Goal: Task Accomplishment & Management: Manage account settings

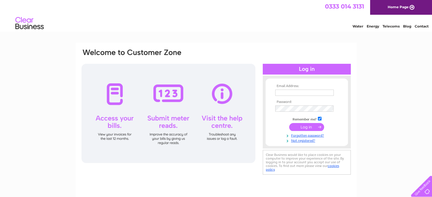
type input "info@flowerboxstalbans.co.uk"
click at [304, 127] on input "submit" at bounding box center [306, 127] width 35 height 8
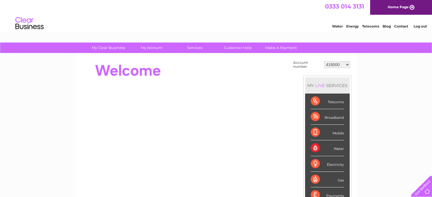
click at [332, 63] on select "418000 448708 30286171" at bounding box center [337, 64] width 26 height 7
select select "30286171"
click at [324, 61] on select "418000 448708 30286171" at bounding box center [337, 64] width 26 height 7
click at [331, 65] on select "418000 448708 30286171" at bounding box center [337, 64] width 26 height 7
select select "448708"
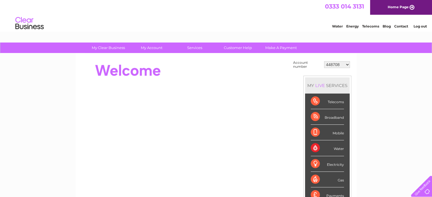
click at [324, 61] on select "418000 448708 30286171" at bounding box center [337, 64] width 26 height 7
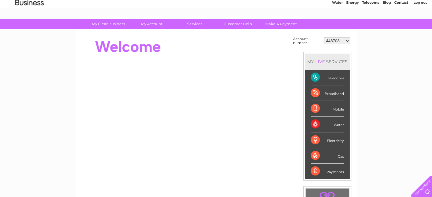
scroll to position [23, 0]
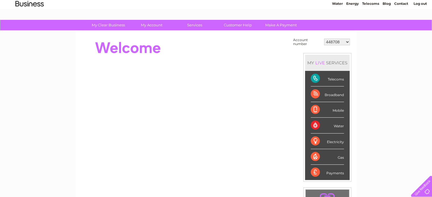
click at [339, 40] on select "418000 448708 30286171" at bounding box center [337, 42] width 26 height 7
select select "30286171"
click at [324, 39] on select "418000 448708 30286171" at bounding box center [337, 42] width 26 height 7
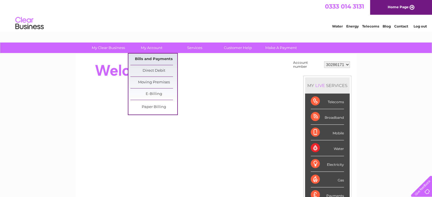
click at [153, 55] on link "Bills and Payments" at bounding box center [153, 59] width 47 height 11
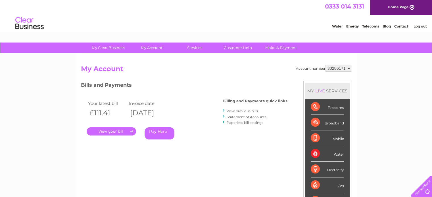
click at [332, 69] on select "418000 448708 30286171" at bounding box center [339, 68] width 26 height 7
select select "448708"
click at [326, 65] on select "418000 448708 30286171" at bounding box center [339, 68] width 26 height 7
click at [333, 69] on select "418000 448708 30286171" at bounding box center [339, 68] width 26 height 7
select select "30286171"
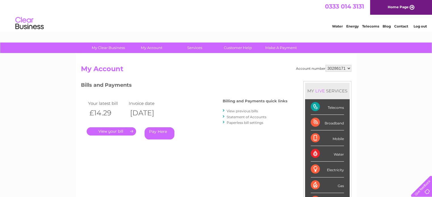
click at [326, 65] on select "418000 448708 30286171" at bounding box center [339, 68] width 26 height 7
click at [334, 67] on select "418000 448708 30286171" at bounding box center [339, 68] width 26 height 7
select select "448708"
click at [326, 65] on select "418000 448708 30286171" at bounding box center [339, 68] width 26 height 7
click at [339, 66] on select "418000 448708 30286171" at bounding box center [339, 68] width 26 height 7
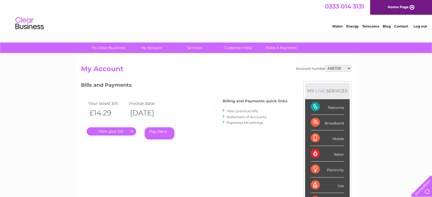
select select "30286171"
click at [326, 65] on select "418000 448708 30286171" at bounding box center [339, 68] width 26 height 7
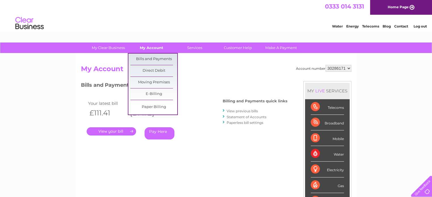
click at [157, 46] on link "My Account" at bounding box center [151, 48] width 47 height 11
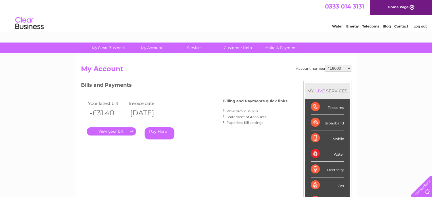
click at [341, 68] on select "418000 448708 30286171" at bounding box center [339, 68] width 26 height 7
select select "30286171"
click at [326, 65] on select "418000 448708 30286171" at bounding box center [339, 68] width 26 height 7
click at [245, 49] on link "Customer Help" at bounding box center [237, 48] width 47 height 11
